Goal: Task Accomplishment & Management: Complete application form

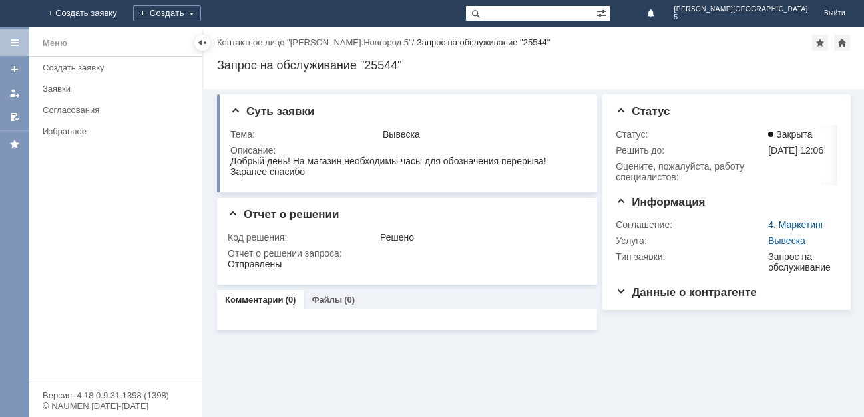
click at [16, 13] on img at bounding box center [16, 13] width 0 height 0
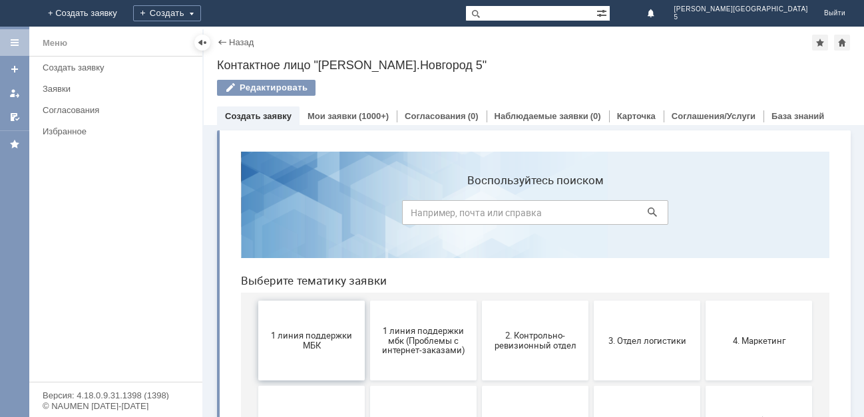
click at [294, 353] on button "1 линия поддержки МБК" at bounding box center [311, 341] width 107 height 80
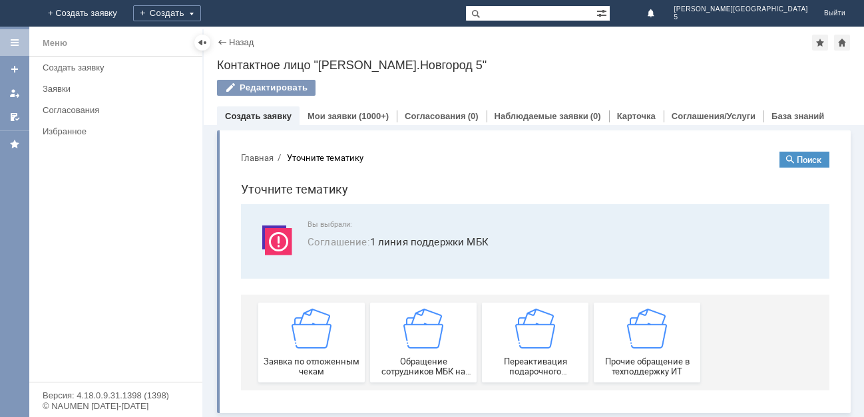
click at [294, 353] on div "Заявка по отложенным чекам" at bounding box center [311, 343] width 99 height 68
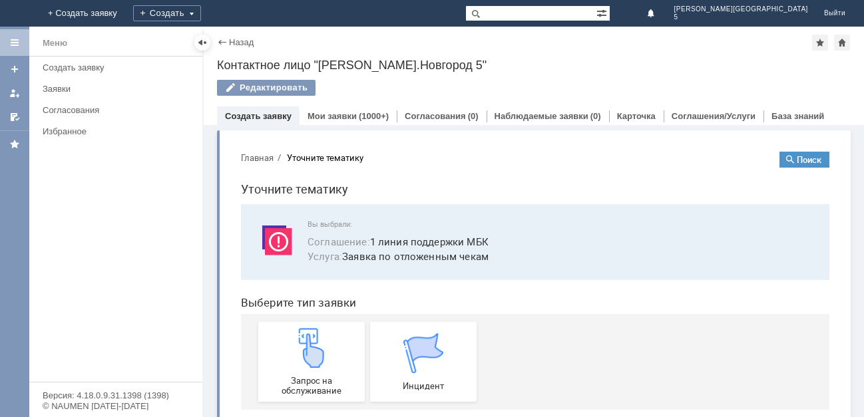
click at [294, 353] on img at bounding box center [312, 348] width 40 height 40
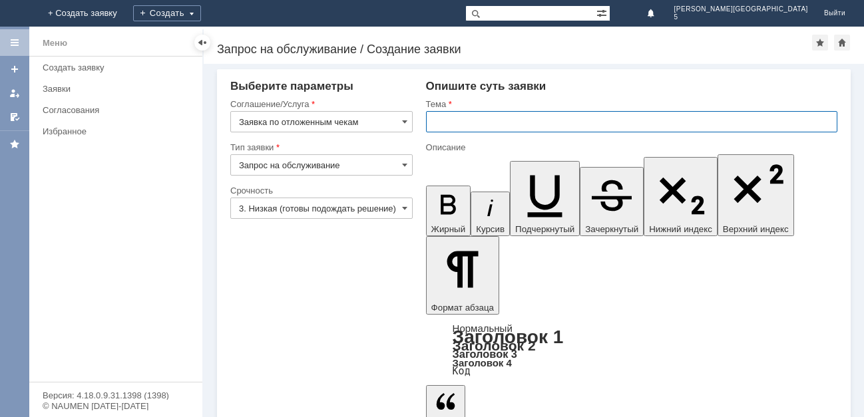
click at [469, 117] on input "text" at bounding box center [631, 121] width 411 height 21
type input "отл чеки [DATE]"
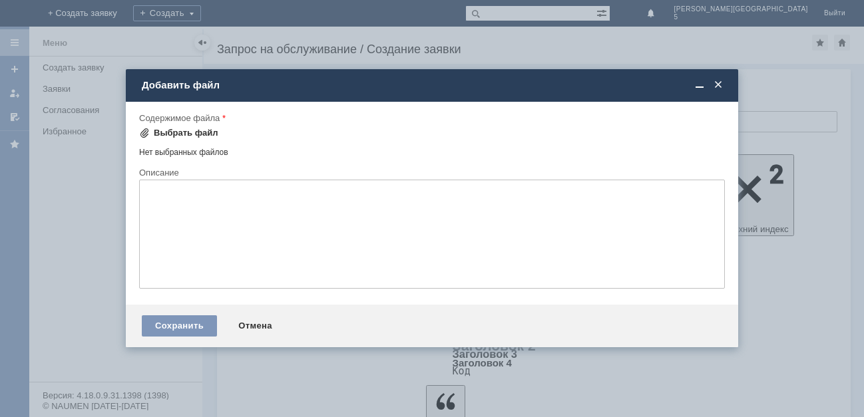
click at [194, 136] on div "Выбрать файл" at bounding box center [186, 133] width 65 height 11
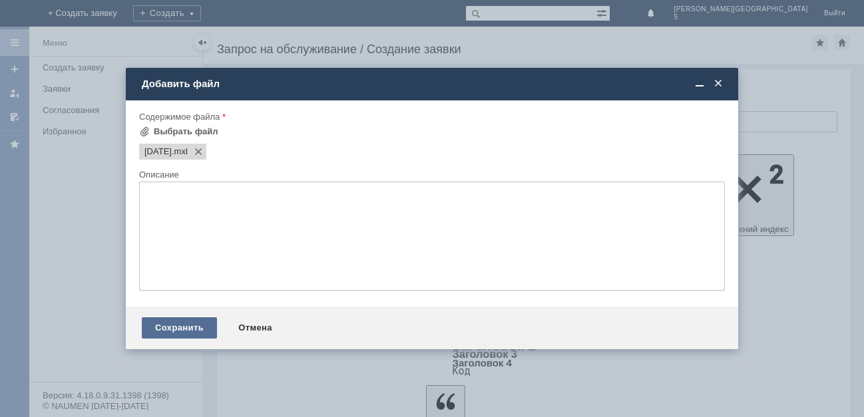
click at [180, 324] on div "Сохранить" at bounding box center [179, 328] width 75 height 21
